Goal: Task Accomplishment & Management: Manage account settings

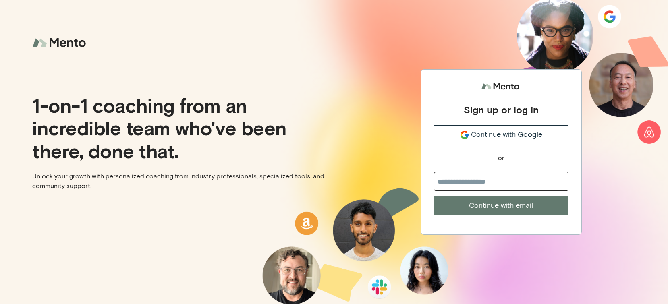
click at [492, 133] on span "Continue with Google" at bounding box center [506, 134] width 71 height 11
click at [508, 130] on span "Continue with Google" at bounding box center [506, 134] width 71 height 11
click at [501, 181] on input "email" at bounding box center [501, 181] width 135 height 19
type input "**********"
click at [434, 196] on button "Continue with email" at bounding box center [501, 205] width 135 height 19
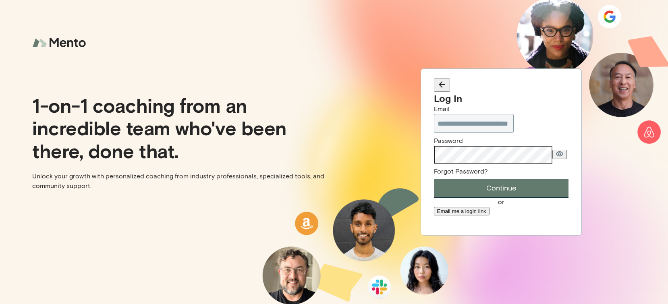
click at [560, 151] on icon "button" at bounding box center [560, 154] width 8 height 6
click at [559, 151] on icon "button" at bounding box center [560, 153] width 8 height 6
click at [434, 179] on button "Continue" at bounding box center [501, 188] width 135 height 19
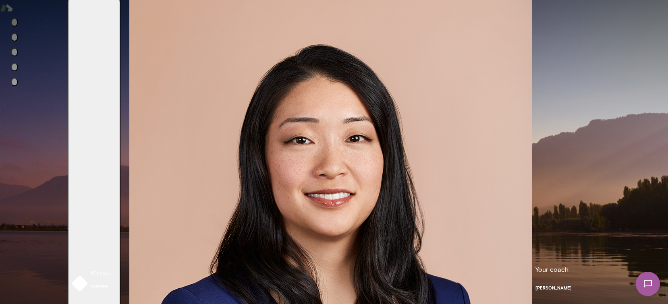
scroll to position [59, 0]
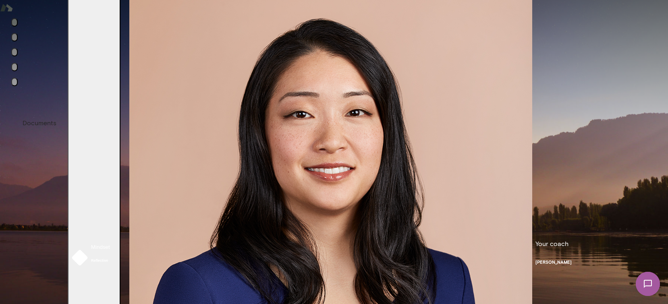
click at [15, 84] on icon "Documents" at bounding box center [15, 84] width 0 height 0
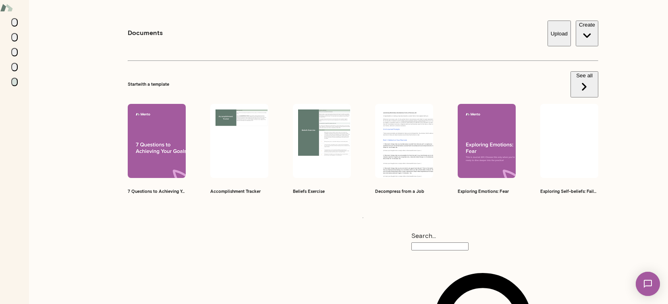
scroll to position [120, 0]
